Goal: Task Accomplishment & Management: Use online tool/utility

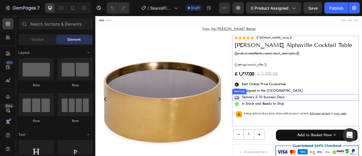
click at [300, 120] on p "Delivery 5-10 Business Days" at bounding box center [308, 119] width 54 height 7
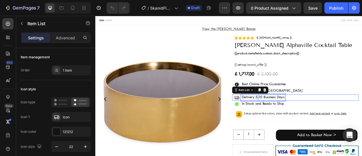
click at [300, 120] on p "Delivery 5-10 Business Days" at bounding box center [308, 119] width 54 height 7
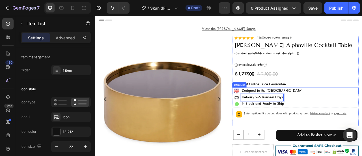
click at [307, 110] on p "Designed in the [GEOGRAPHIC_DATA]" at bounding box center [319, 111] width 77 height 7
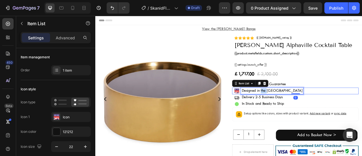
click at [307, 110] on p "Designed in the [GEOGRAPHIC_DATA]" at bounding box center [319, 111] width 77 height 7
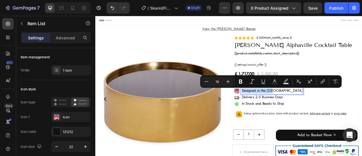
click at [316, 110] on p "Designed in the [GEOGRAPHIC_DATA]" at bounding box center [319, 111] width 77 height 7
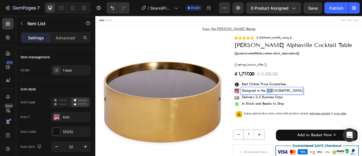
click at [316, 110] on p "Designed in the [GEOGRAPHIC_DATA]" at bounding box center [319, 111] width 77 height 7
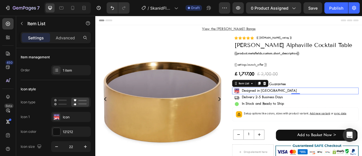
click at [273, 109] on image at bounding box center [274, 111] width 7 height 6
click at [79, 120] on div "Icon" at bounding box center [71, 117] width 40 height 10
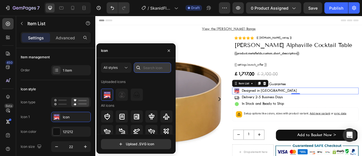
click at [148, 68] on input "text" at bounding box center [152, 67] width 37 height 10
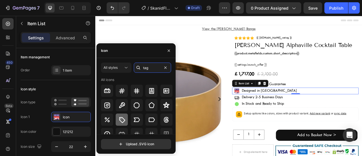
type input "tag"
click at [121, 118] on icon at bounding box center [121, 119] width 7 height 7
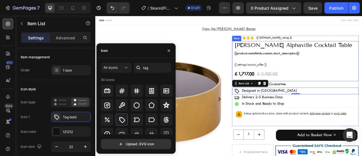
click at [361, 70] on div "Icon Icon Icon Icon Icon Icon List Rated 4.87/5 by 1,775 happy customers Text B…" at bounding box center [349, 73] width 155 height 51
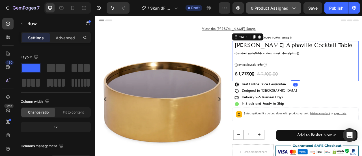
click at [276, 7] on span "0 product assigned" at bounding box center [270, 8] width 38 height 6
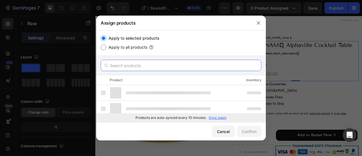
click at [155, 67] on input "text" at bounding box center [181, 65] width 161 height 11
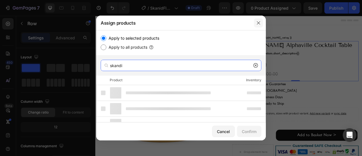
type input "skandi"
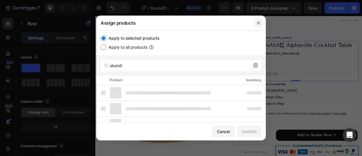
click at [257, 22] on icon "button" at bounding box center [258, 23] width 5 height 5
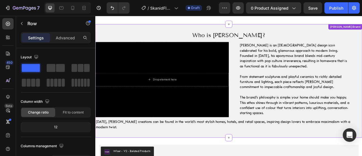
scroll to position [452, 0]
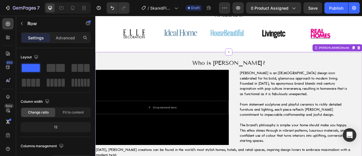
click at [356, 86] on p "[PERSON_NAME] is an [DEMOGRAPHIC_DATA] design icon celebrated for his bold, gla…" at bounding box center [349, 119] width 141 height 66
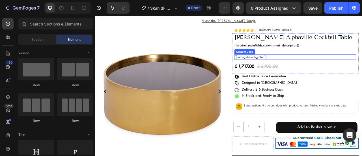
scroll to position [0, 0]
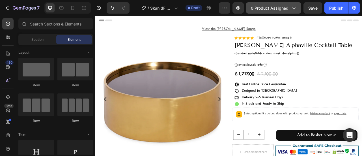
click at [287, 5] on button "0 product assigned" at bounding box center [273, 7] width 55 height 11
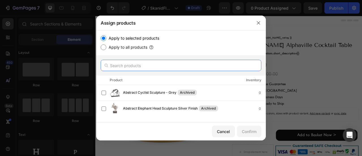
click at [192, 65] on input "text" at bounding box center [181, 65] width 161 height 11
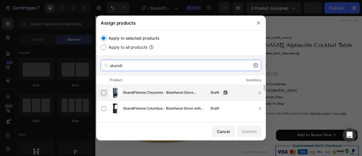
type input "skandi"
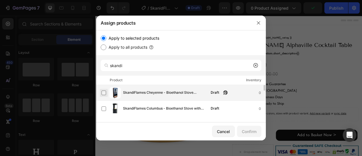
click at [105, 92] on label at bounding box center [103, 92] width 5 height 5
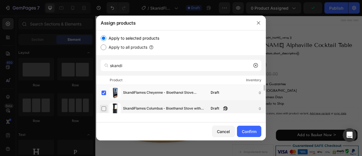
click at [105, 107] on label at bounding box center [103, 108] width 5 height 5
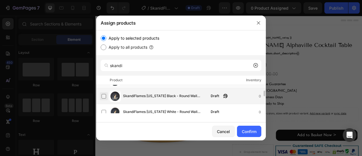
click at [106, 97] on label at bounding box center [103, 96] width 5 height 5
click at [103, 111] on label at bounding box center [103, 112] width 5 height 5
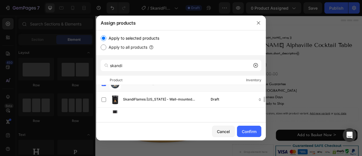
scroll to position [85, 0]
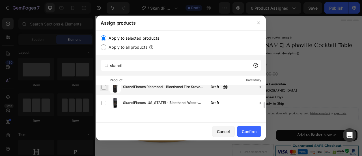
click at [103, 89] on label at bounding box center [103, 87] width 5 height 5
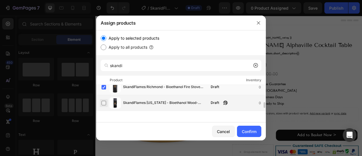
click at [104, 104] on label at bounding box center [103, 103] width 5 height 5
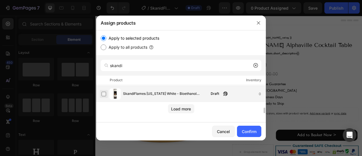
click at [104, 94] on label at bounding box center [103, 94] width 5 height 5
click at [173, 109] on div "Load more" at bounding box center [181, 109] width 20 height 6
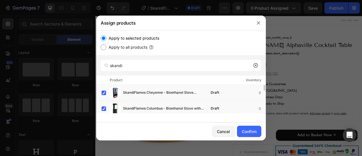
scroll to position [57, 0]
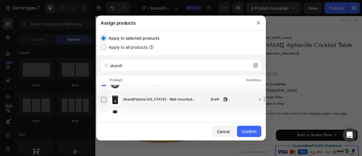
click at [105, 101] on label at bounding box center [103, 99] width 5 height 5
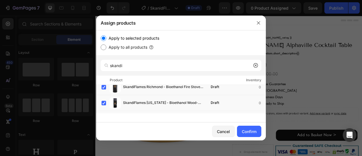
scroll to position [98, 0]
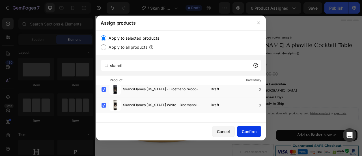
click at [254, 134] on div "Confirm" at bounding box center [249, 131] width 15 height 6
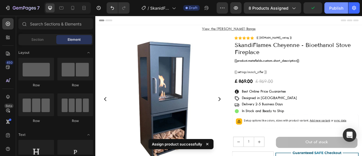
click at [334, 9] on div "Publish" at bounding box center [336, 8] width 14 height 6
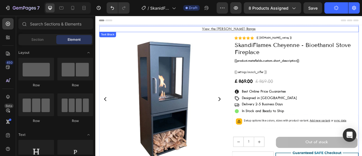
click at [307, 32] on p "View the [PERSON_NAME] Range" at bounding box center [264, 32] width 329 height 7
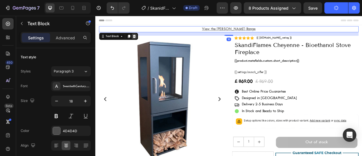
click at [145, 41] on icon at bounding box center [145, 42] width 4 height 4
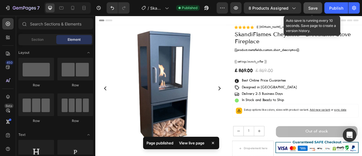
click at [315, 9] on span "Save" at bounding box center [312, 8] width 9 height 5
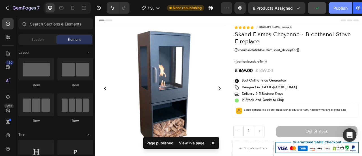
click at [339, 8] on div "Publish" at bounding box center [340, 8] width 14 height 6
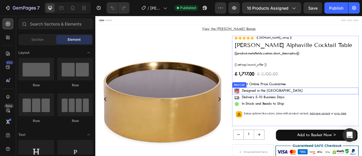
click at [280, 111] on div "Designed in the [GEOGRAPHIC_DATA]" at bounding box center [319, 111] width 79 height 8
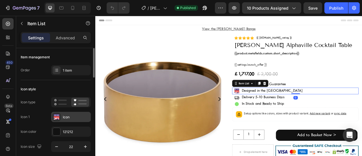
click at [66, 118] on div "Icon" at bounding box center [76, 116] width 27 height 5
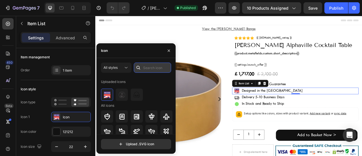
click at [151, 68] on input "text" at bounding box center [152, 67] width 37 height 10
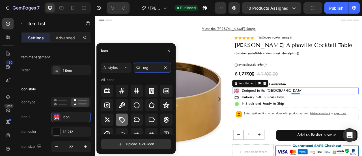
type input "tag"
click at [123, 117] on icon at bounding box center [121, 119] width 7 height 7
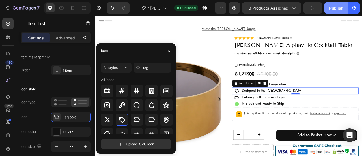
click at [336, 9] on div "Publish" at bounding box center [336, 8] width 14 height 6
